Goal: Task Accomplishment & Management: Manage account settings

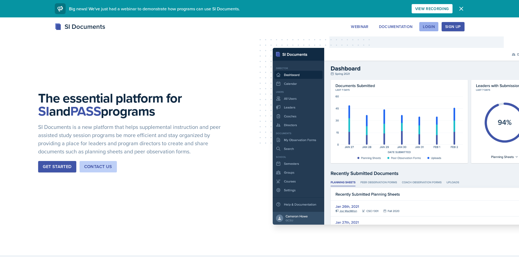
click at [423, 26] on button "Login" at bounding box center [428, 26] width 19 height 9
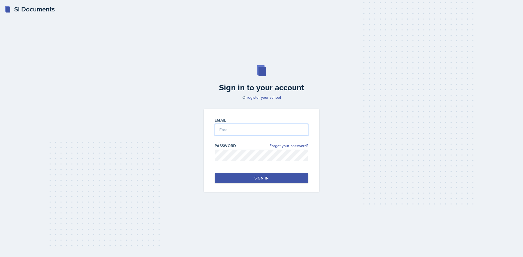
type input "[EMAIL_ADDRESS][DOMAIN_NAME]"
click at [291, 179] on button "Sign in" at bounding box center [262, 178] width 94 height 10
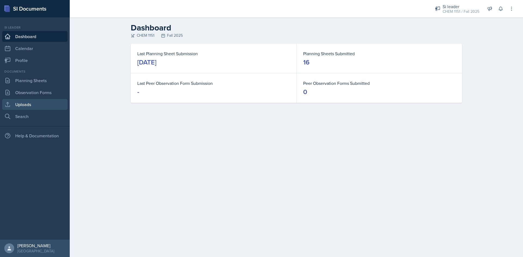
click at [43, 104] on link "Uploads" at bounding box center [34, 104] width 65 height 11
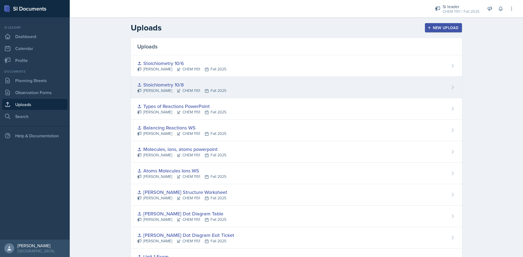
click at [257, 83] on div "Stoichiometry 10/8 [PERSON_NAME] CHEM 1151 Fall 2025" at bounding box center [296, 88] width 331 height 22
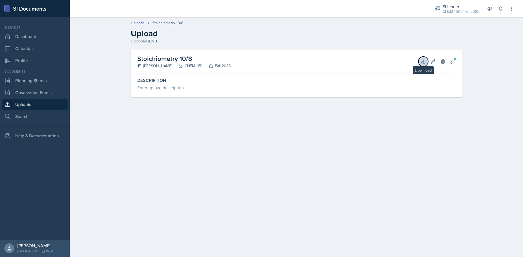
click at [421, 61] on icon at bounding box center [423, 61] width 5 height 5
